Goal: Task Accomplishment & Management: Use online tool/utility

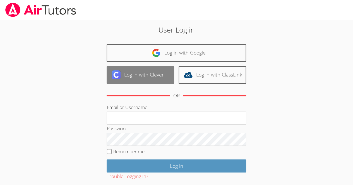
click at [130, 73] on link "Log in with Clever" at bounding box center [139, 75] width 67 height 18
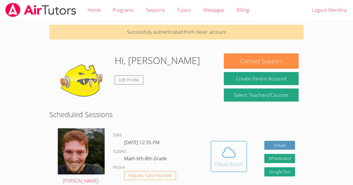
click at [229, 168] on button "Cloud Room" at bounding box center [228, 156] width 36 height 31
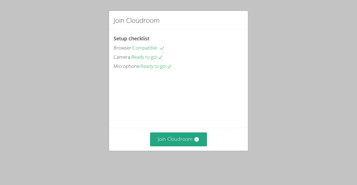
click at [197, 117] on video at bounding box center [155, 96] width 84 height 42
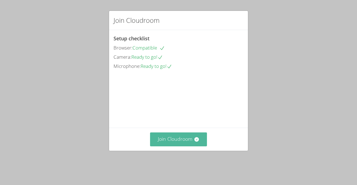
drag, startPoint x: 174, startPoint y: 147, endPoint x: 157, endPoint y: 144, distance: 17.7
click at [157, 144] on button "Join Cloudroom" at bounding box center [178, 140] width 57 height 14
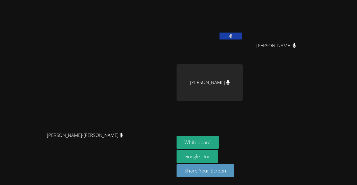
click at [232, 36] on icon at bounding box center [230, 36] width 3 height 5
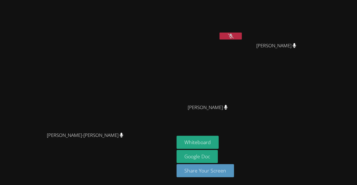
click at [227, 107] on icon at bounding box center [225, 107] width 3 height 5
click at [242, 35] on button at bounding box center [230, 36] width 22 height 7
click at [232, 35] on icon at bounding box center [230, 36] width 3 height 5
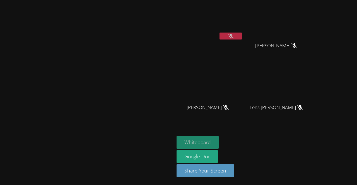
click at [219, 141] on button "Whiteboard" at bounding box center [197, 142] width 42 height 13
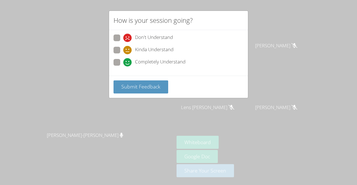
click at [170, 123] on div "How is your session going? Don't Understand Kinda Understand Completely Underst…" at bounding box center [178, 92] width 357 height 185
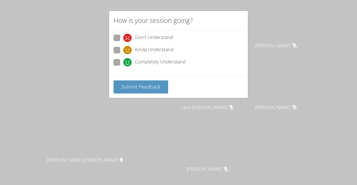
click at [121, 49] on label "Kinda Understand" at bounding box center [143, 51] width 60 height 8
click at [123, 49] on input "Kinda Understand" at bounding box center [125, 49] width 5 height 5
radio input "true"
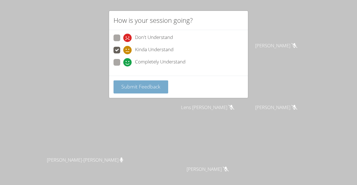
click at [157, 90] on button "Submit Feedback" at bounding box center [140, 87] width 55 height 13
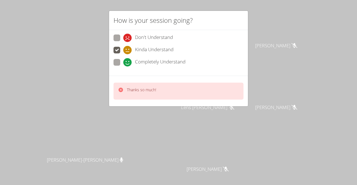
click at [118, 66] on div "Completely Understand" at bounding box center [178, 64] width 130 height 10
click at [123, 67] on span at bounding box center [123, 67] width 0 height 0
click at [123, 64] on input "Completely Understand" at bounding box center [125, 61] width 5 height 5
radio input "true"
